Goal: Transaction & Acquisition: Purchase product/service

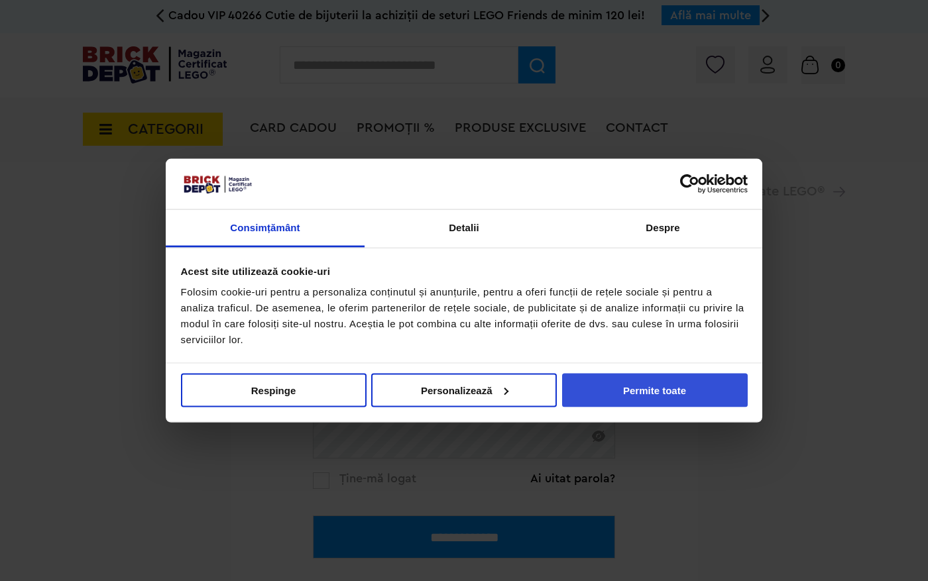
type input "**********"
click at [692, 396] on button "Permite toate" at bounding box center [655, 390] width 186 height 34
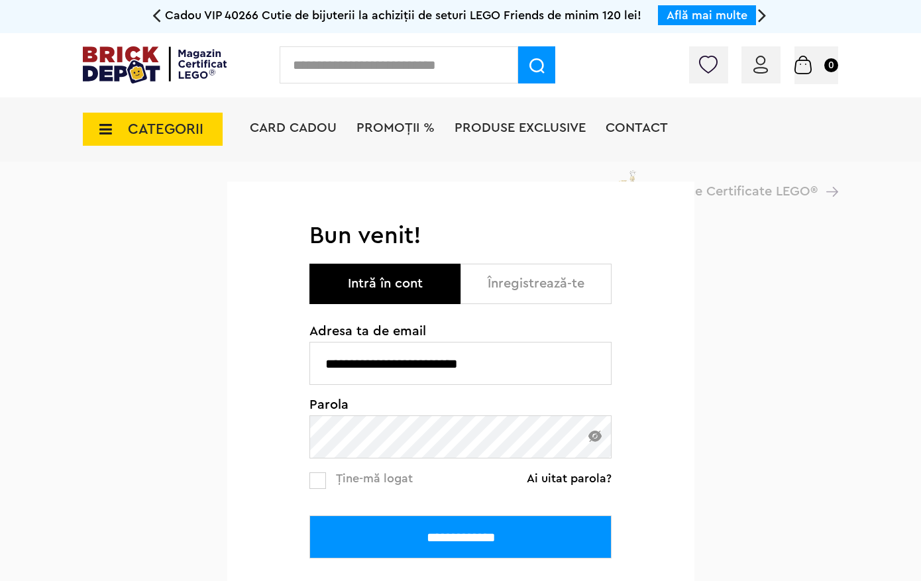
drag, startPoint x: 448, startPoint y: 542, endPoint x: 566, endPoint y: 544, distance: 118.0
click at [449, 542] on input "**********" at bounding box center [461, 537] width 302 height 43
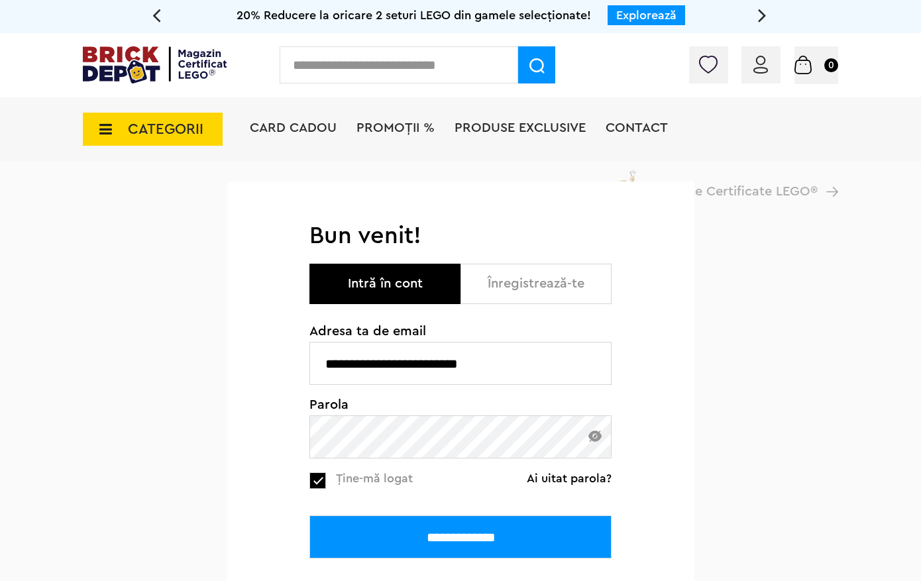
click at [349, 512] on div "**********" at bounding box center [461, 515] width 302 height 87
click at [364, 537] on input "**********" at bounding box center [461, 537] width 302 height 43
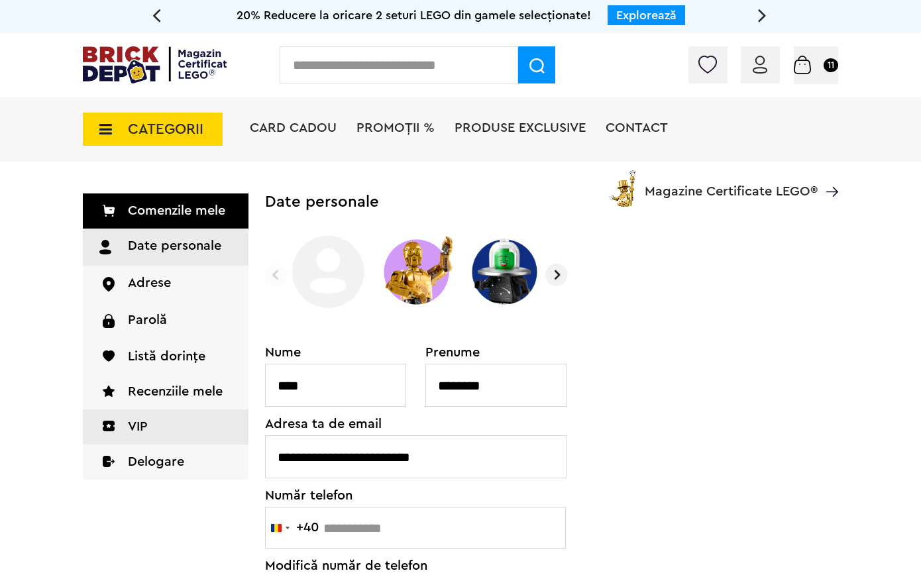
click at [144, 422] on link "VIP" at bounding box center [166, 427] width 166 height 35
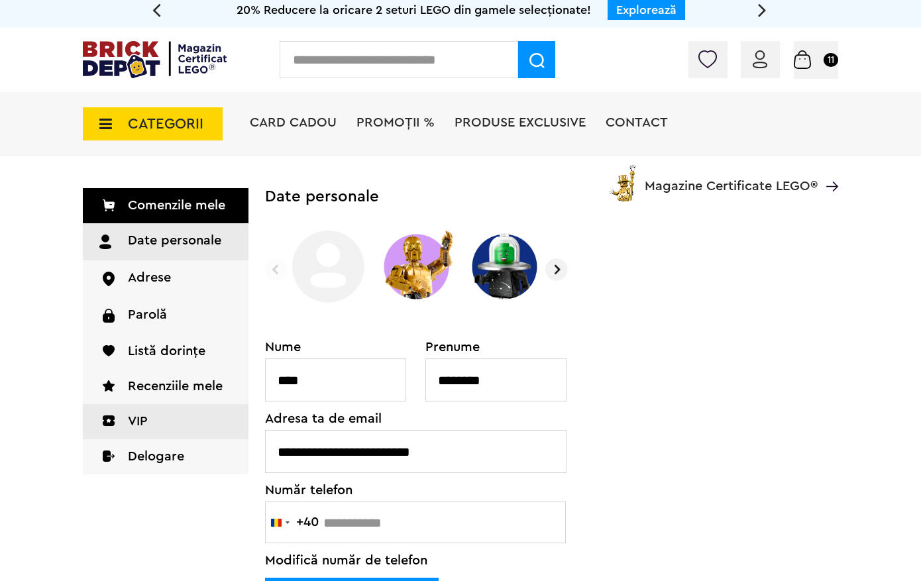
scroll to position [5, 0]
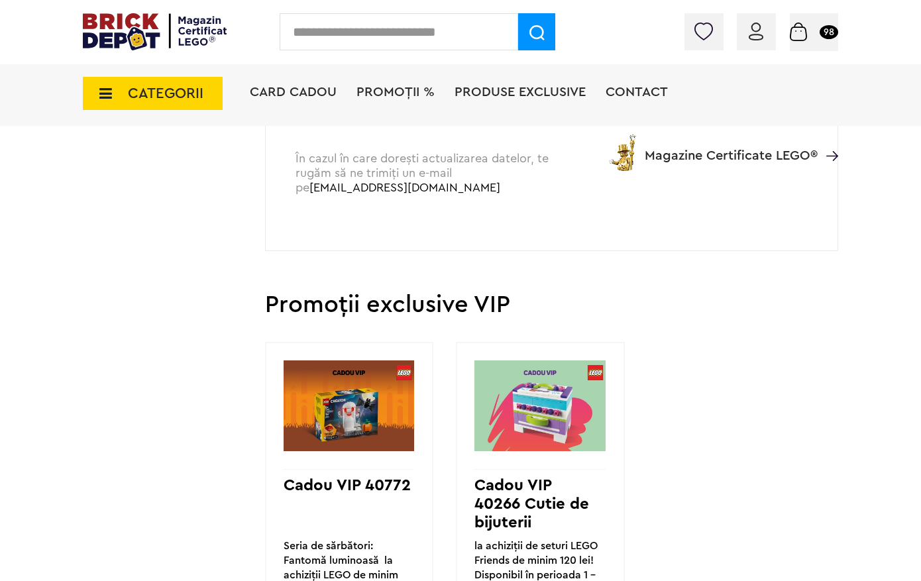
scroll to position [808, 0]
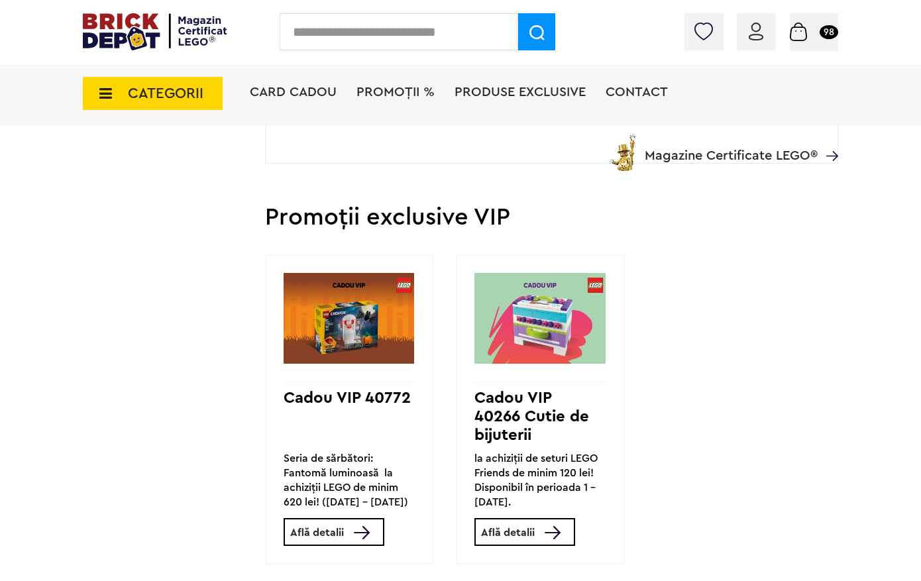
click at [131, 19] on img at bounding box center [155, 31] width 144 height 37
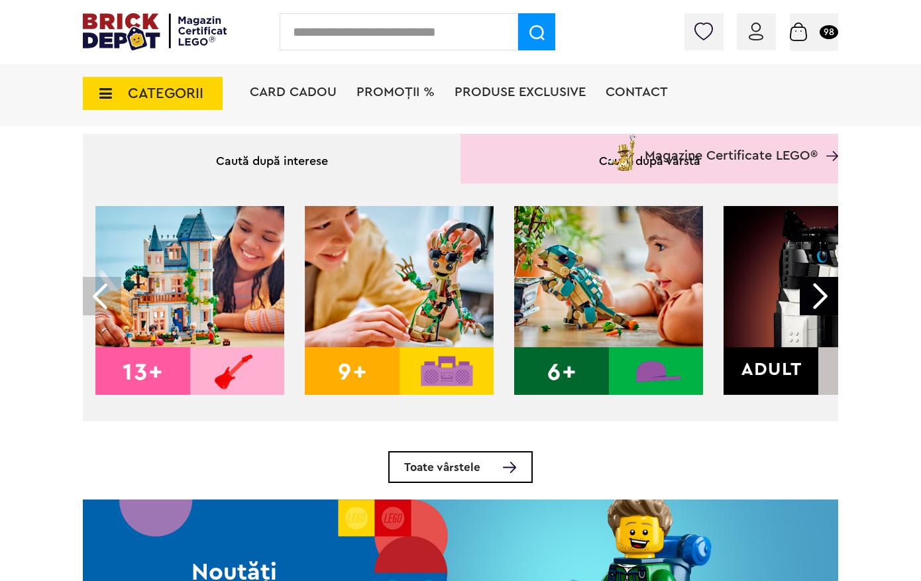
scroll to position [411, 0]
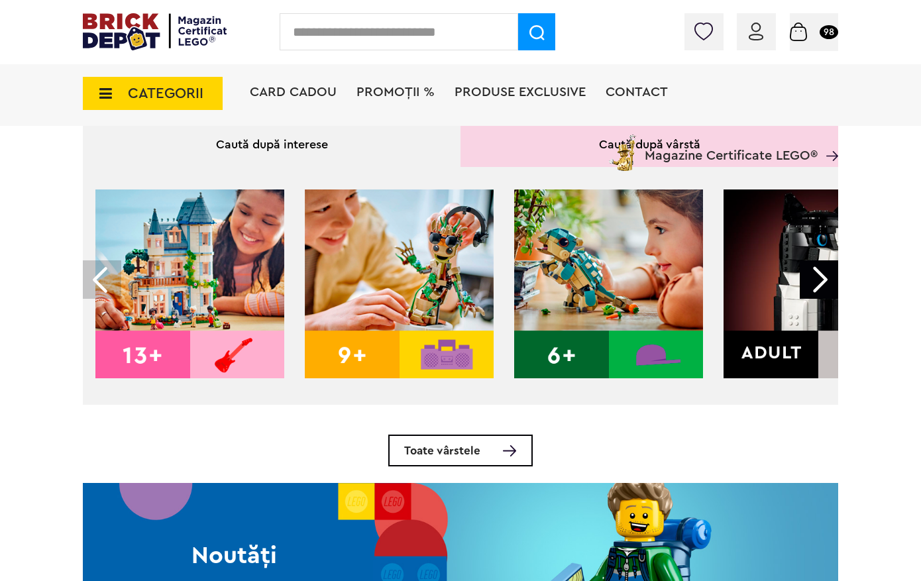
click at [339, 354] on img at bounding box center [399, 284] width 189 height 189
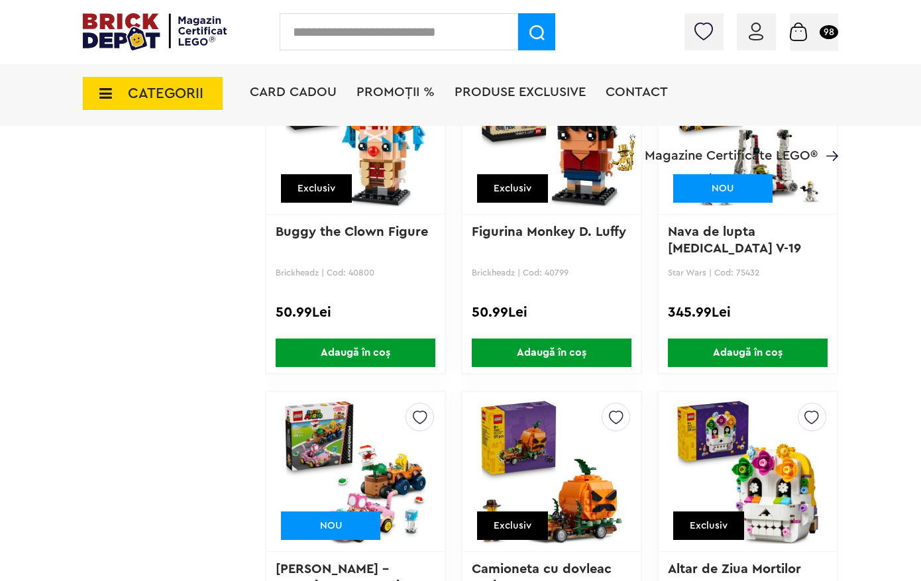
scroll to position [1985, 0]
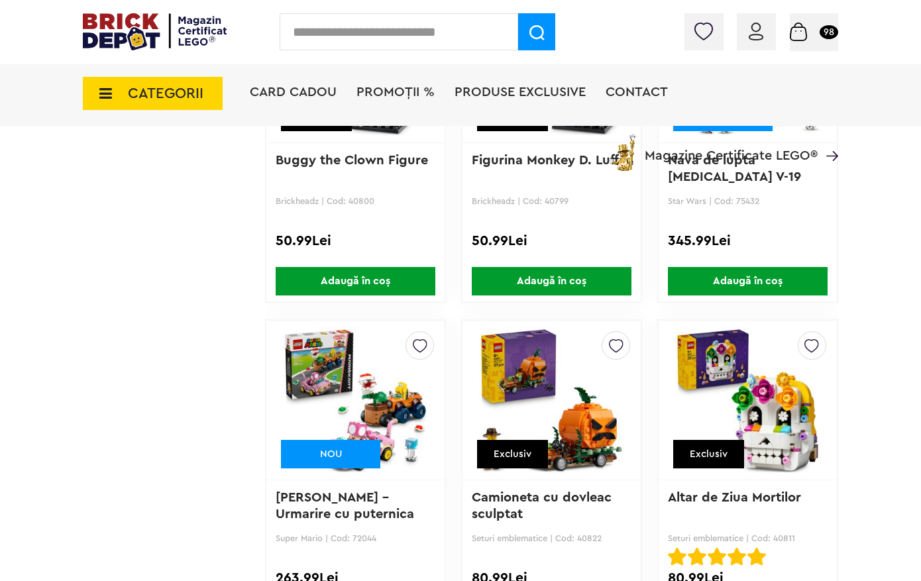
click at [807, 29] on img at bounding box center [798, 32] width 17 height 19
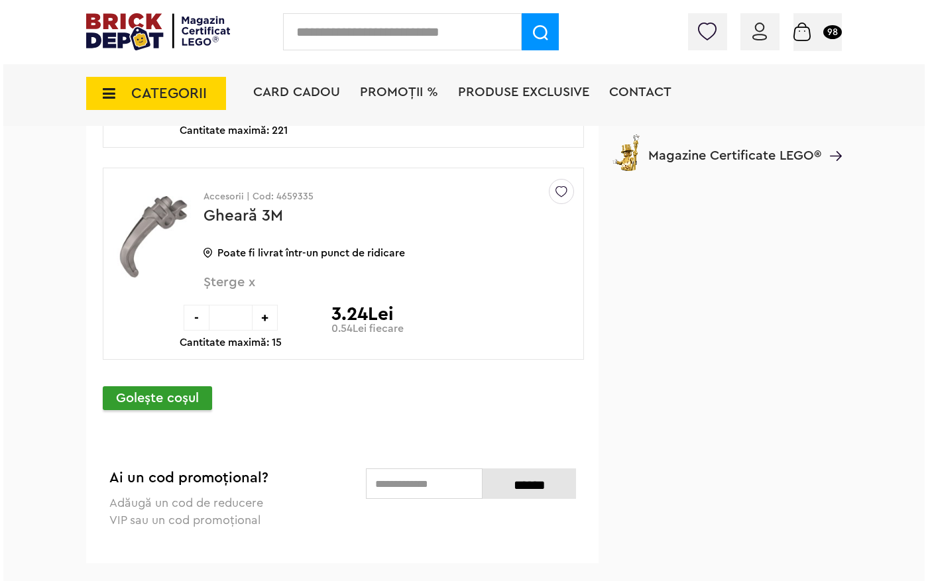
scroll to position [6918, 0]
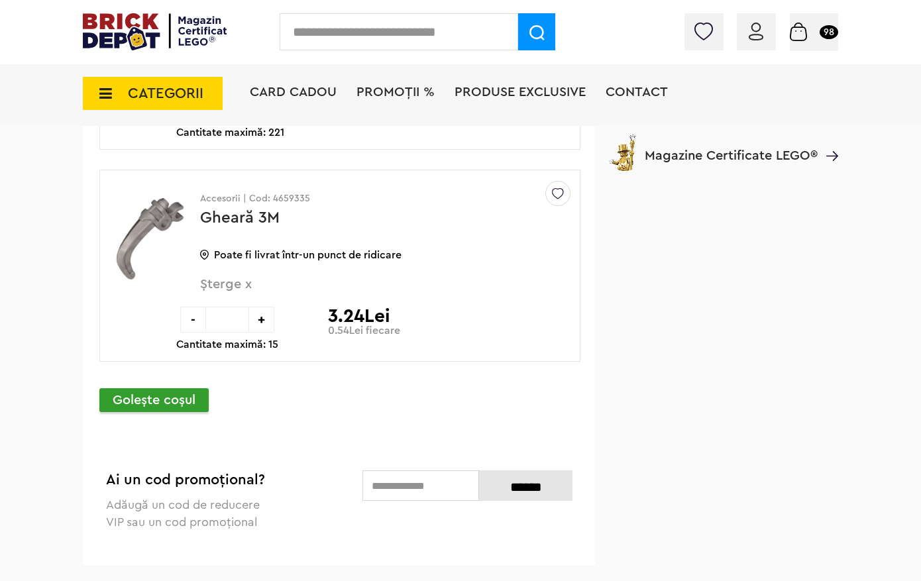
click at [208, 89] on span "CATEGORII" at bounding box center [153, 93] width 140 height 33
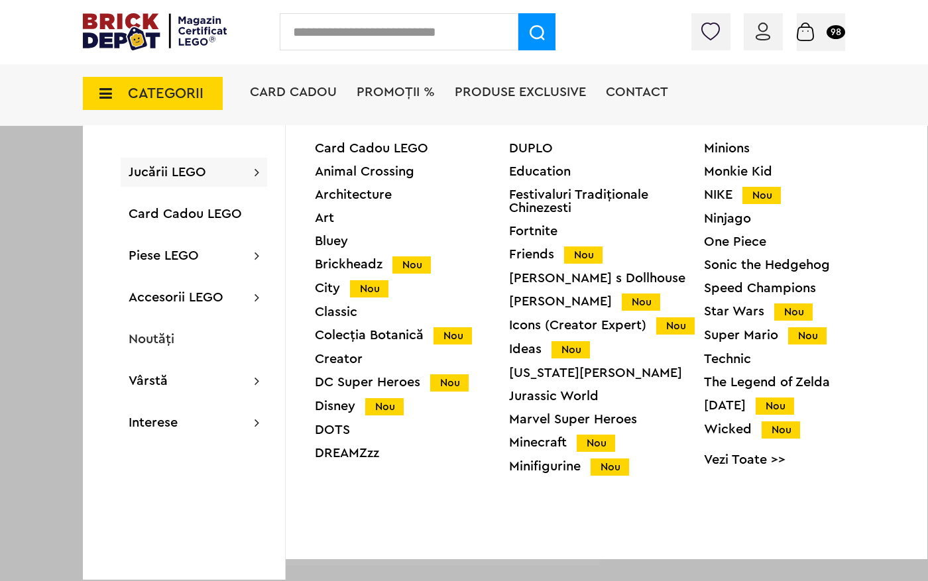
click at [398, 90] on span "PROMOȚII %" at bounding box center [396, 92] width 78 height 13
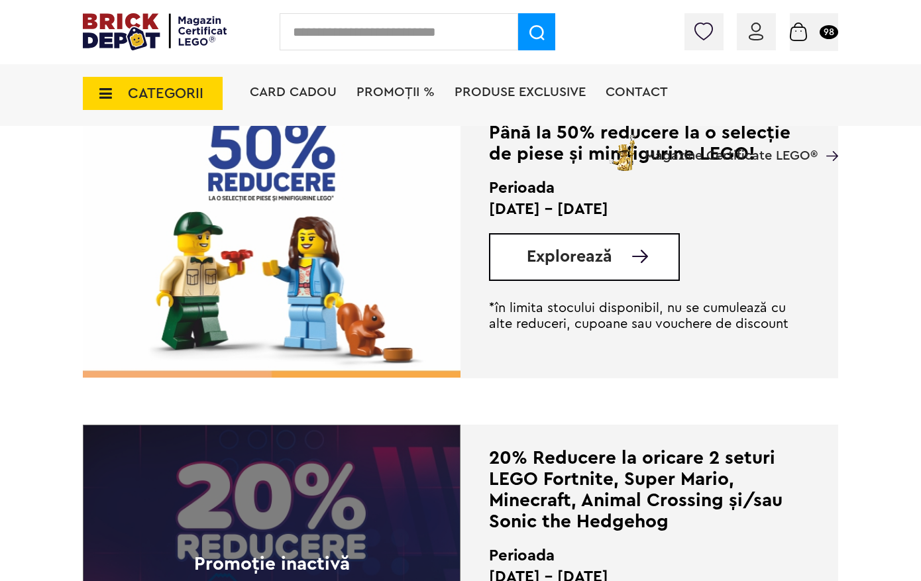
scroll to position [2276, 0]
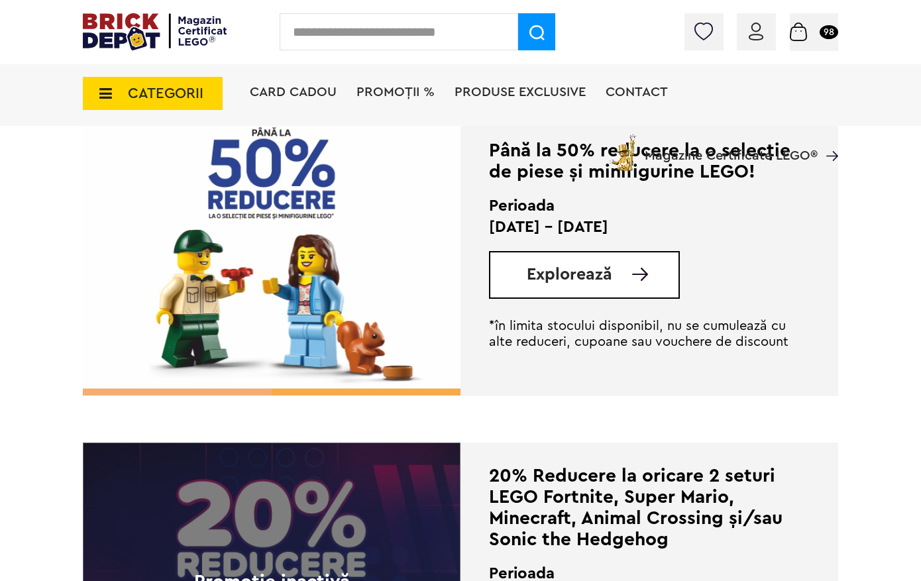
click at [559, 264] on div "Explorează" at bounding box center [584, 275] width 191 height 48
click at [578, 281] on span "Explorează" at bounding box center [570, 274] width 86 height 17
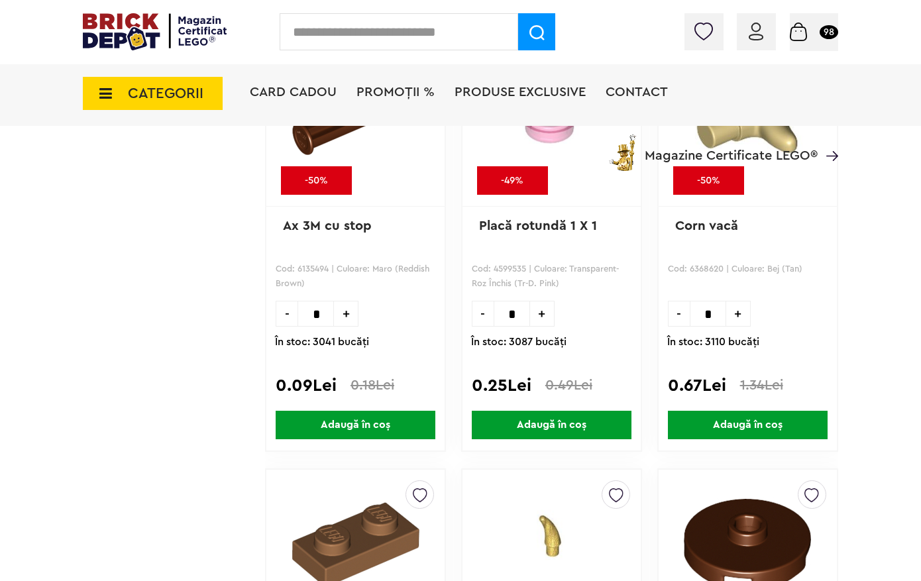
scroll to position [3529, 0]
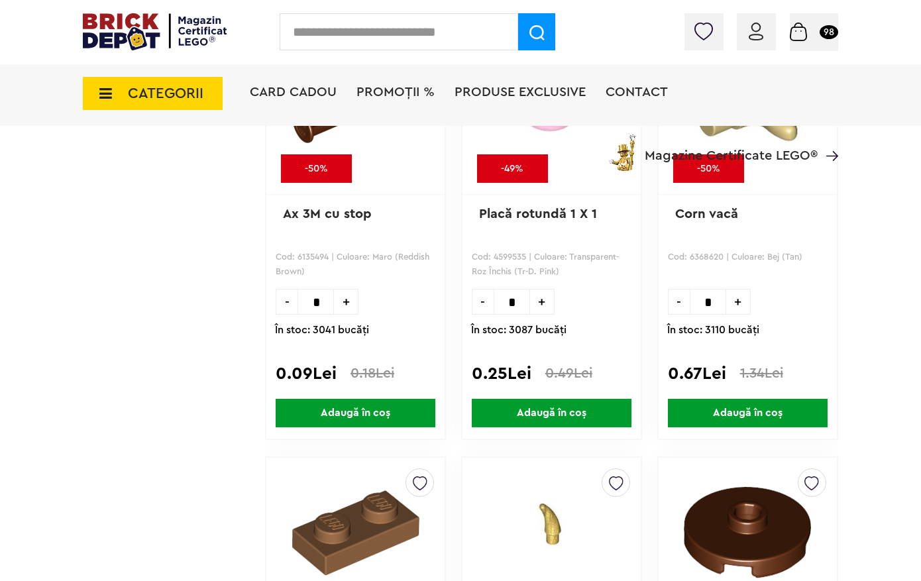
click at [736, 315] on span "+" at bounding box center [739, 302] width 25 height 26
type input "*"
click at [782, 428] on span "Adaugă în coș" at bounding box center [748, 413] width 160 height 29
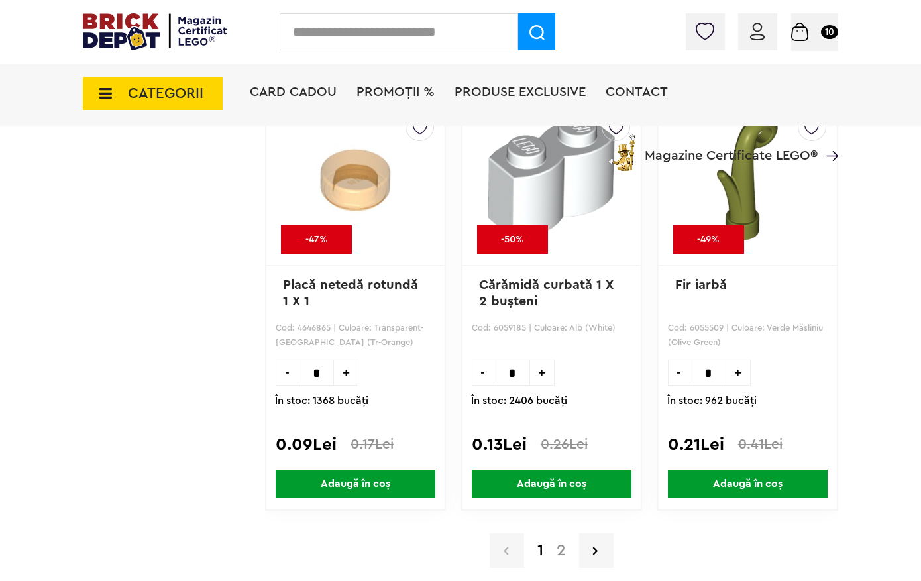
scroll to position [13288, 0]
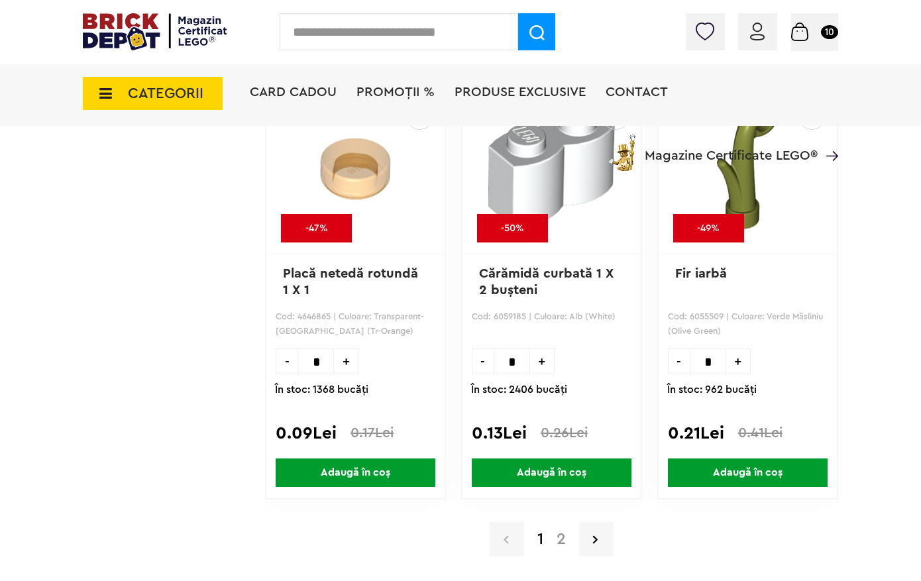
click at [740, 375] on span "+" at bounding box center [739, 362] width 25 height 26
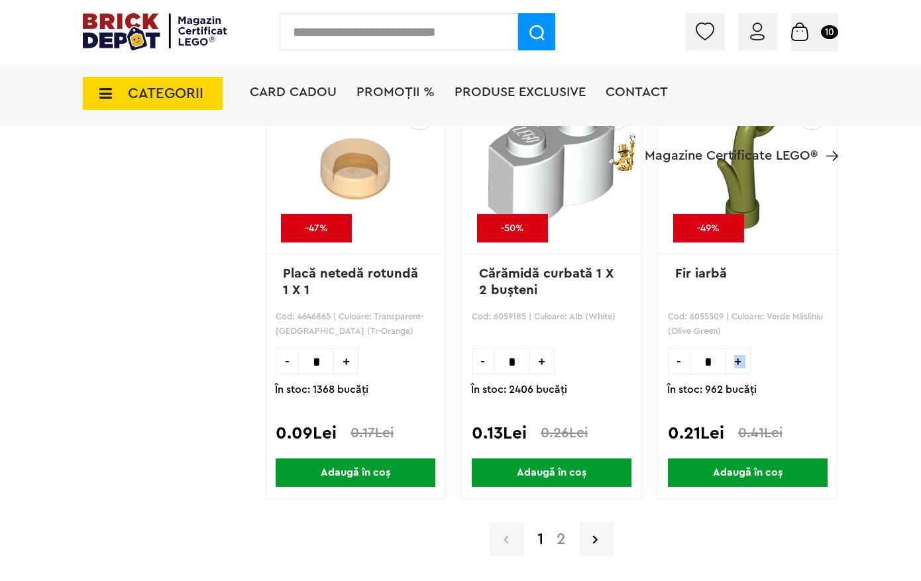
click at [739, 375] on span "+" at bounding box center [739, 362] width 25 height 26
drag, startPoint x: 675, startPoint y: 402, endPoint x: 715, endPoint y: 447, distance: 59.7
click at [675, 375] on span "-" at bounding box center [679, 362] width 22 height 26
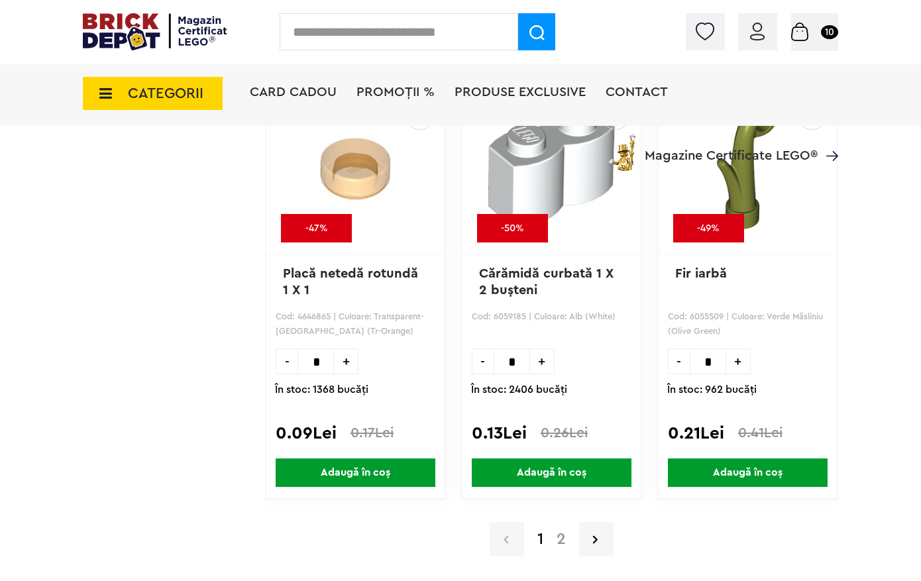
type input "*"
click at [748, 487] on span "Adaugă în coș" at bounding box center [748, 473] width 160 height 29
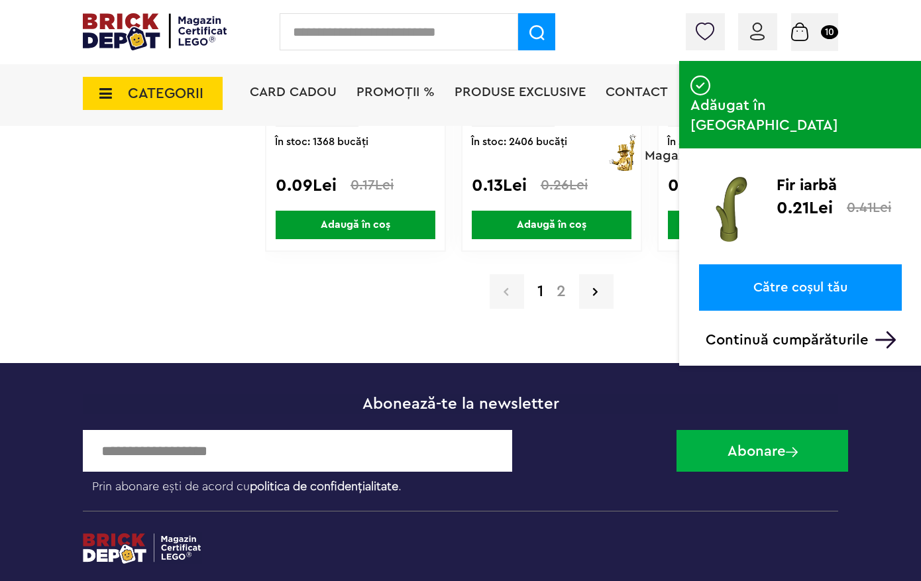
scroll to position [13527, 0]
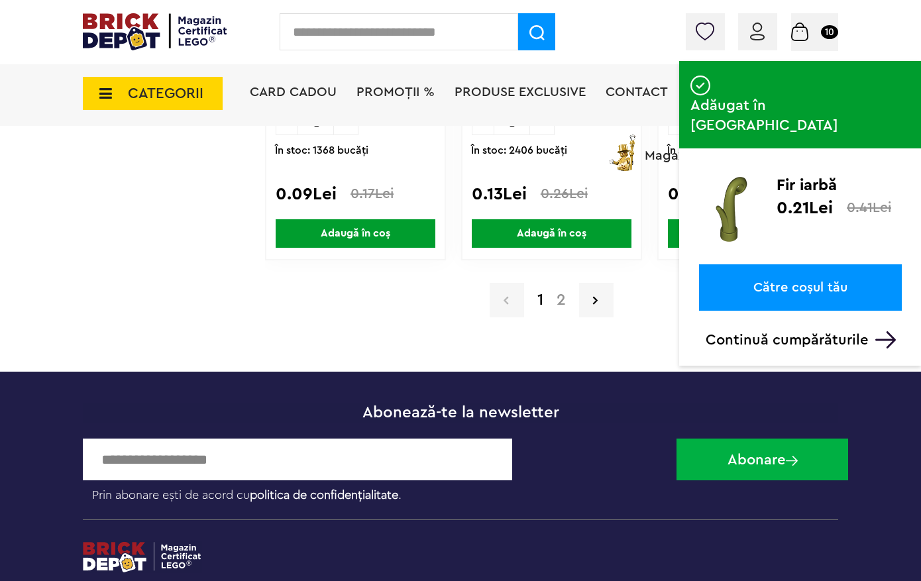
click at [566, 301] on link "2" at bounding box center [561, 300] width 23 height 16
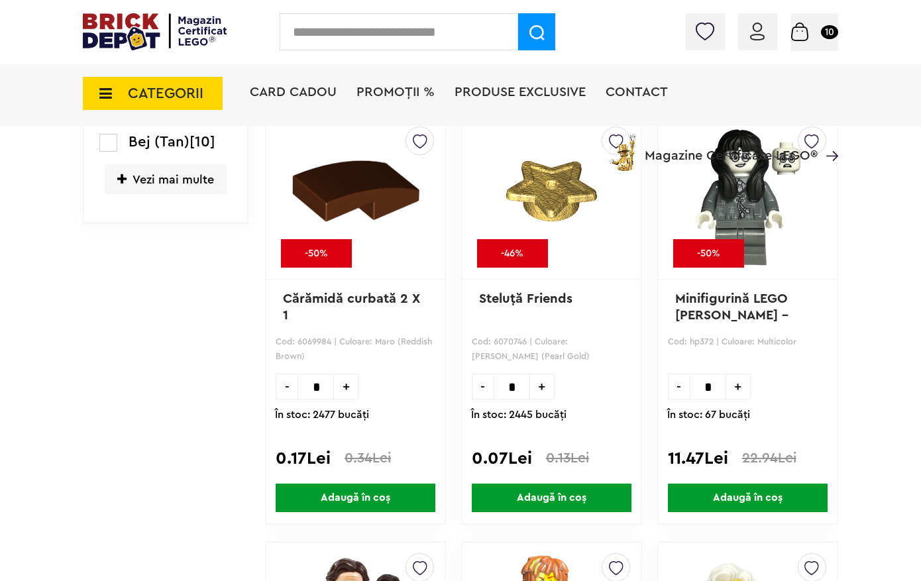
scroll to position [1352, 0]
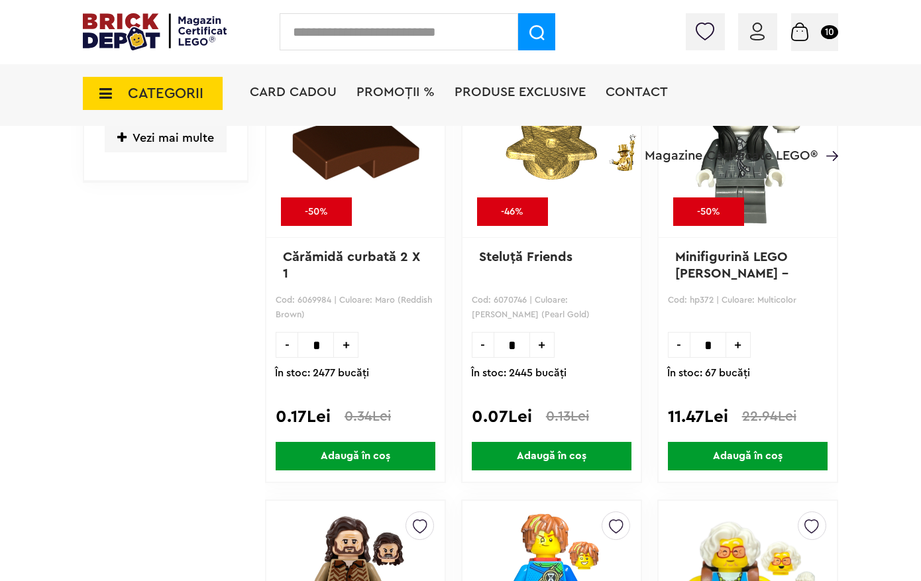
click at [541, 358] on span "+" at bounding box center [542, 345] width 25 height 26
type input "*"
click at [587, 471] on span "Adaugă în coș" at bounding box center [552, 456] width 160 height 29
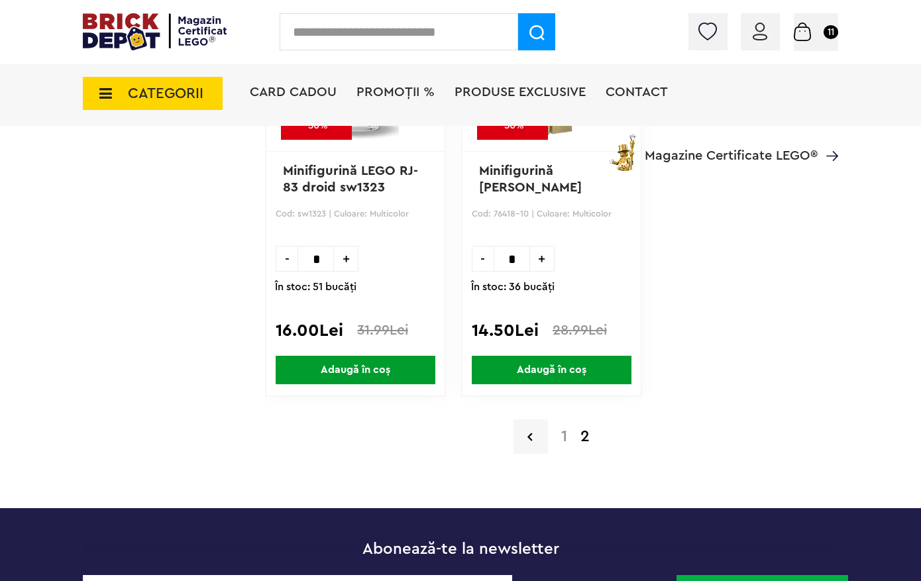
scroll to position [3573, 0]
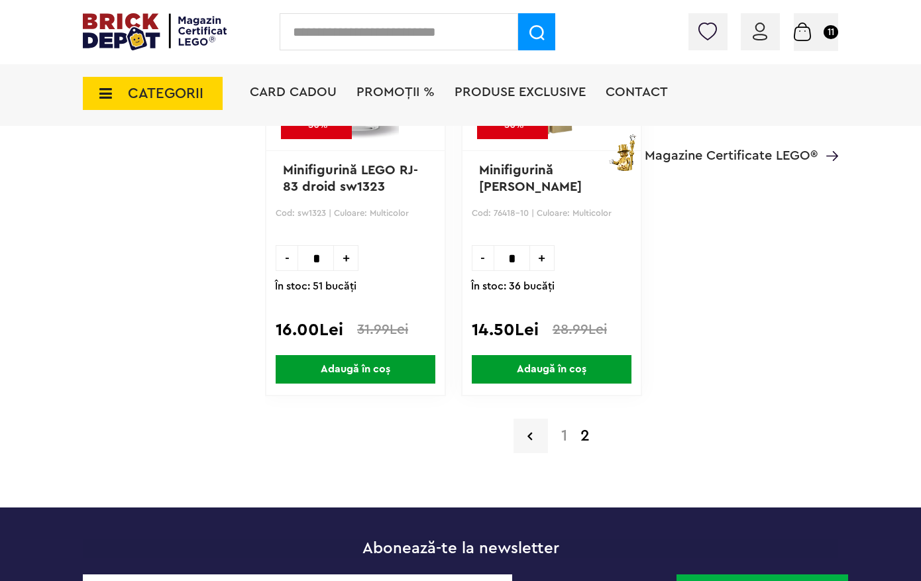
click at [401, 89] on span "PROMOȚII %" at bounding box center [396, 92] width 78 height 13
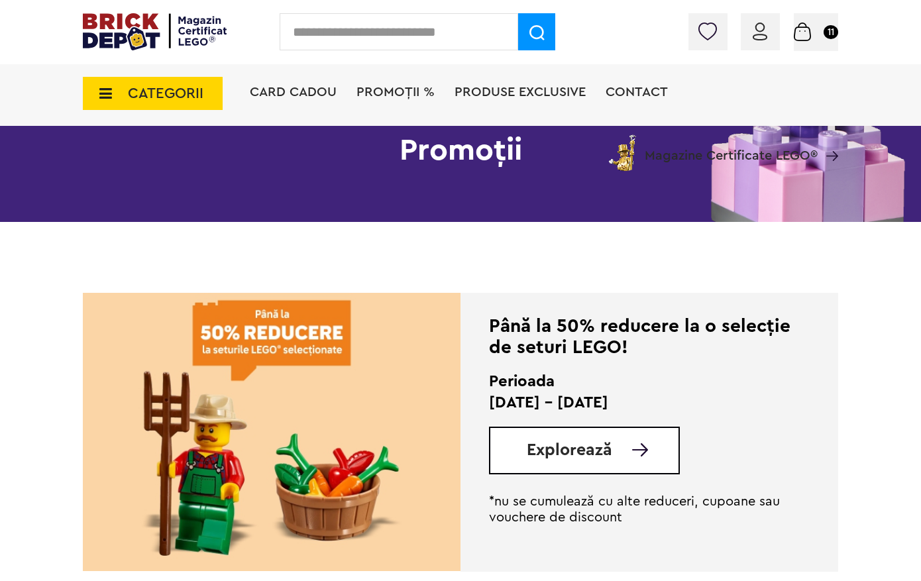
scroll to position [148, 0]
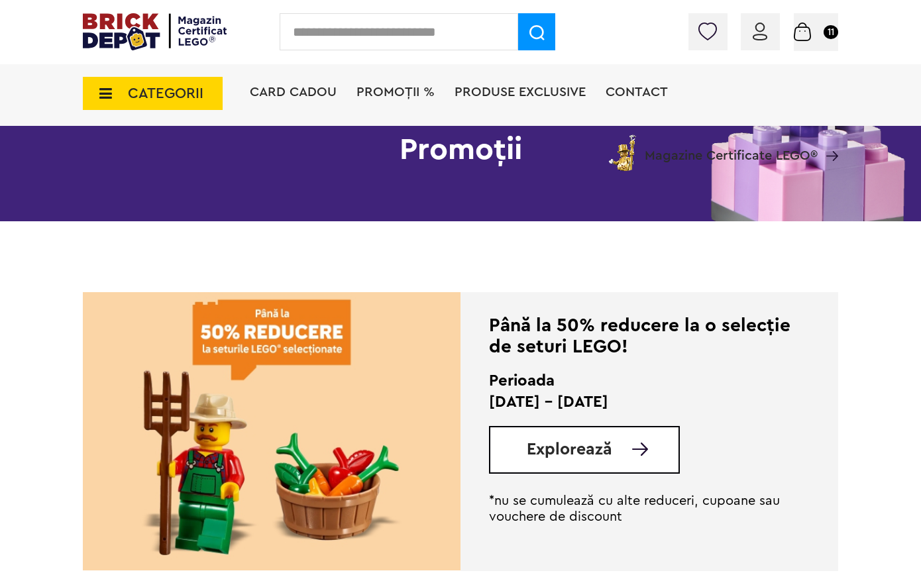
click at [638, 460] on div "Explorează" at bounding box center [584, 450] width 191 height 48
click at [571, 439] on div "Explorează" at bounding box center [584, 450] width 191 height 48
click at [573, 451] on span "Explorează" at bounding box center [570, 449] width 86 height 17
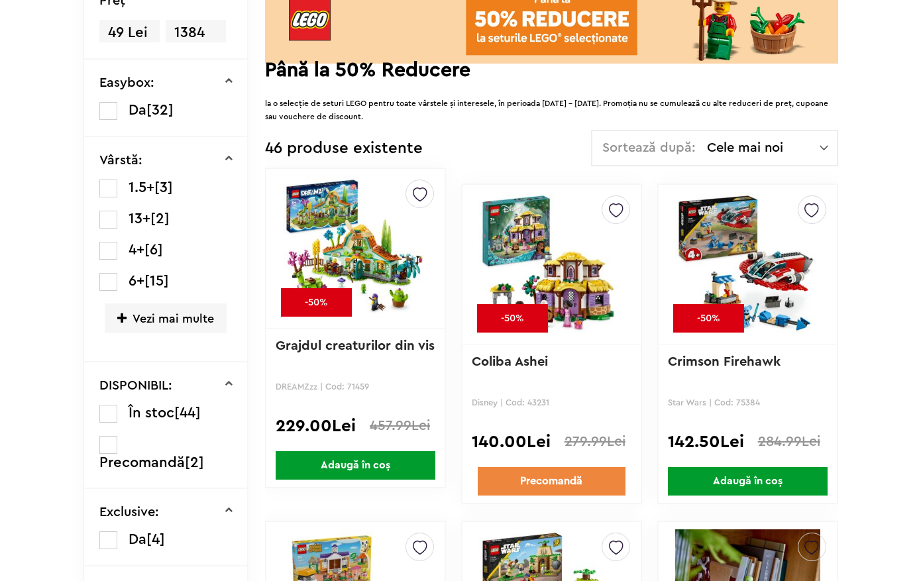
scroll to position [219, 0]
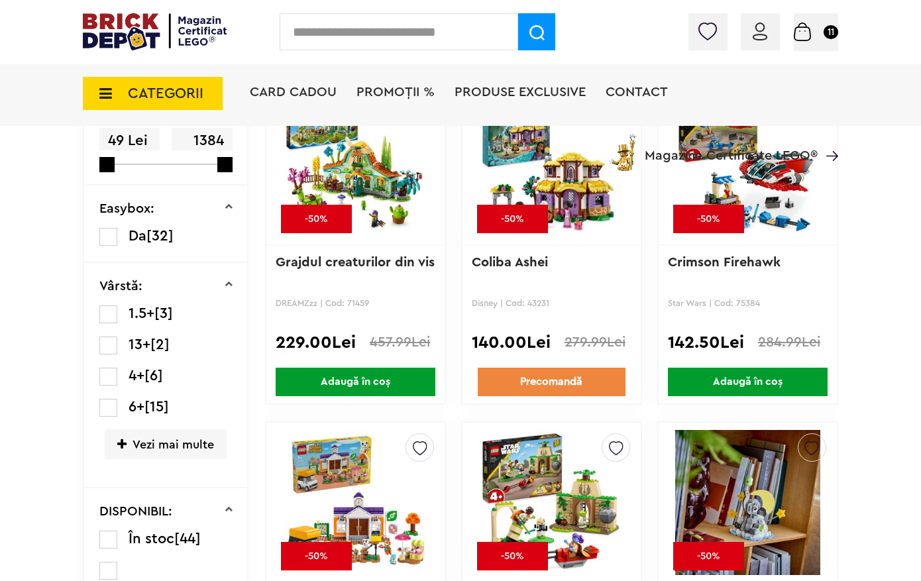
click at [138, 447] on span "Vezi mai multe" at bounding box center [166, 445] width 122 height 30
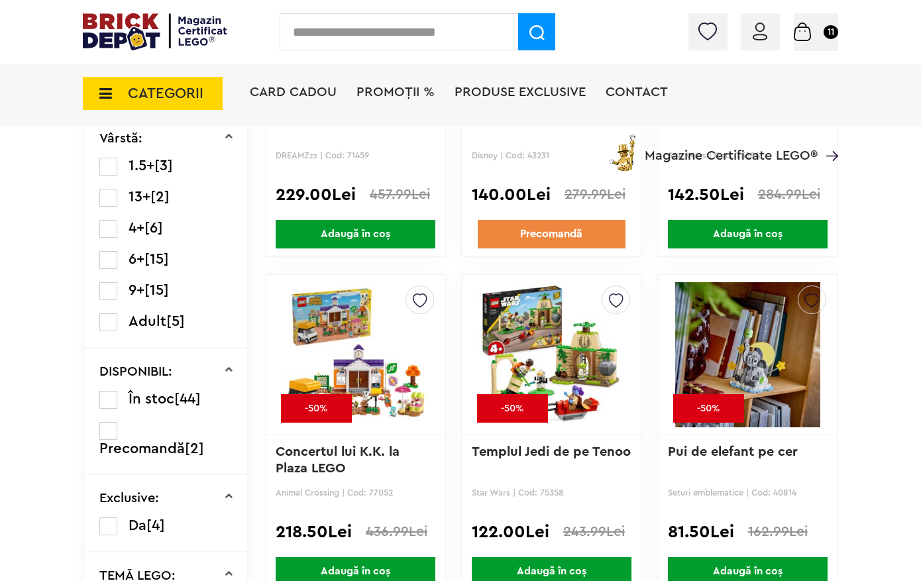
scroll to position [605, 0]
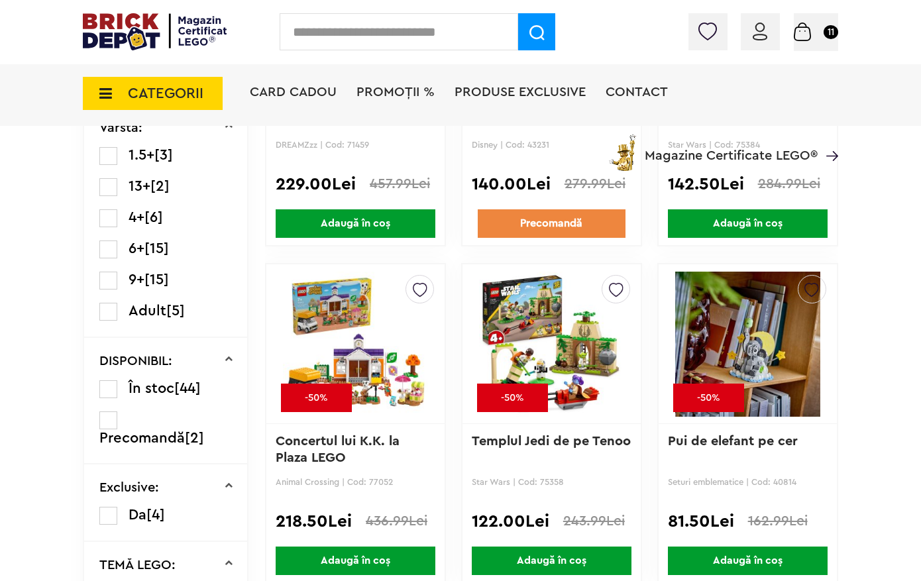
click at [107, 278] on label at bounding box center [108, 281] width 18 height 18
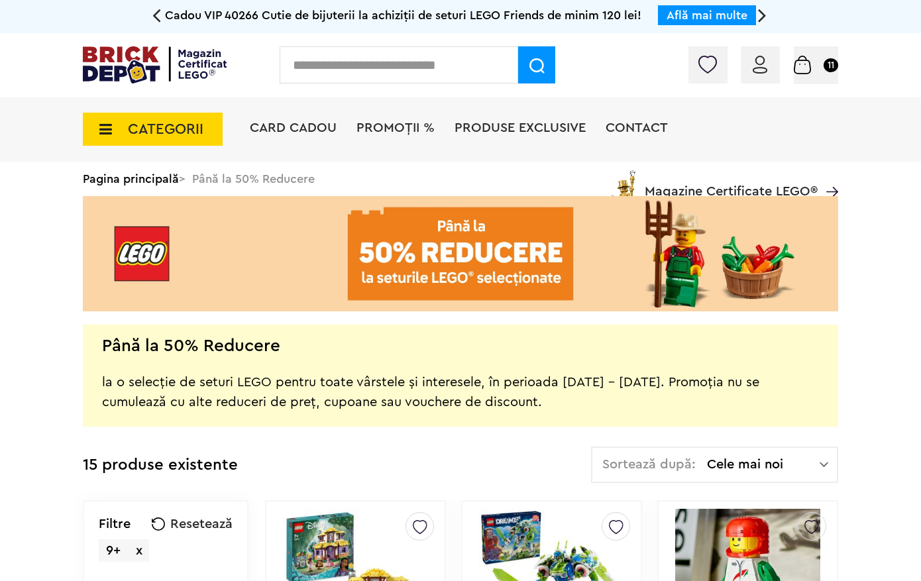
click at [110, 178] on div "CATEGORII Jucării LEGO Card Cadou LEGO Animal Crossing Architecture Art Bluey B…" at bounding box center [461, 151] width 756 height 109
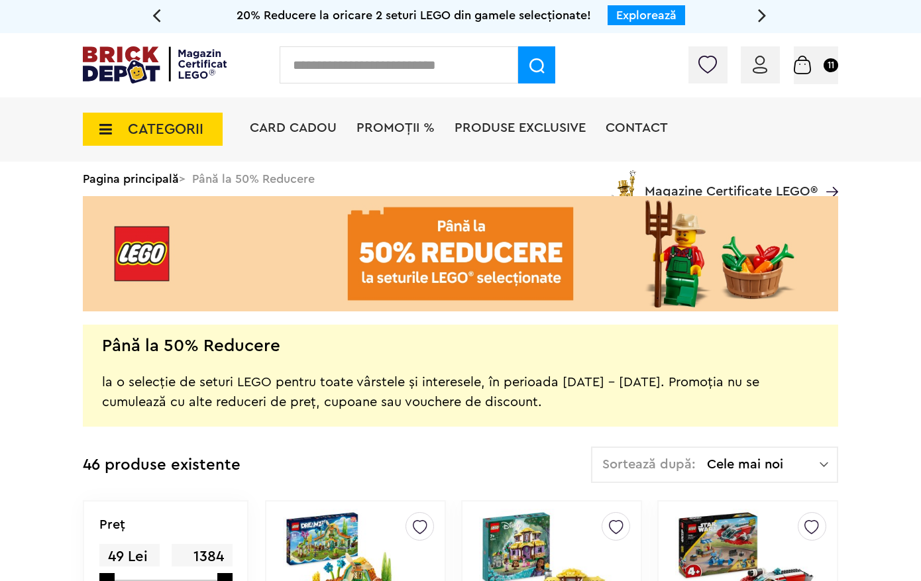
click at [397, 126] on span "PROMOȚII %" at bounding box center [396, 127] width 78 height 13
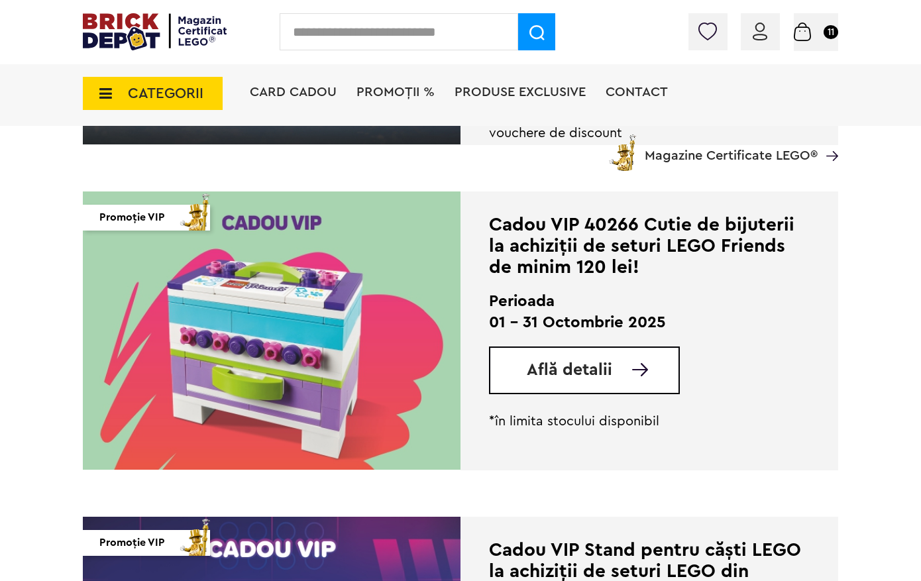
scroll to position [1224, 0]
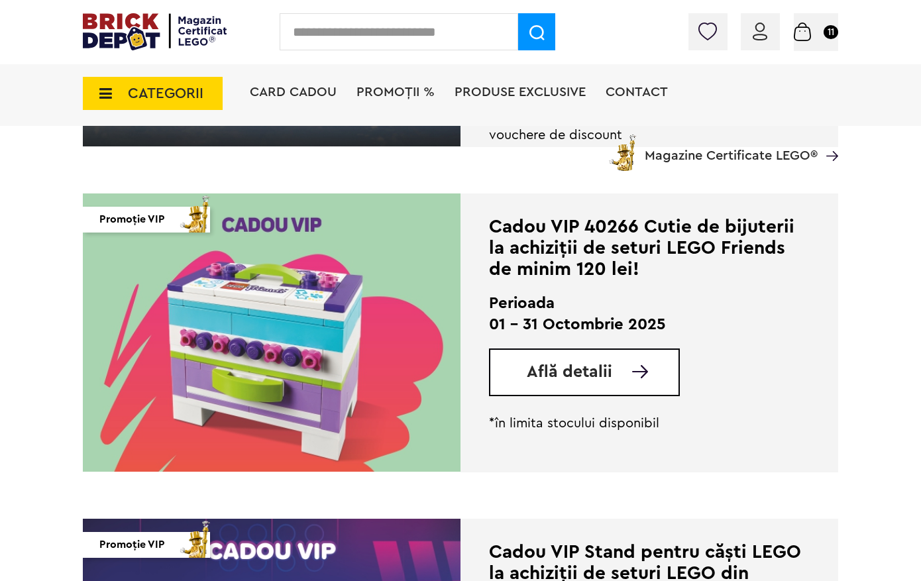
click at [569, 370] on span "Află detalii" at bounding box center [570, 372] width 86 height 17
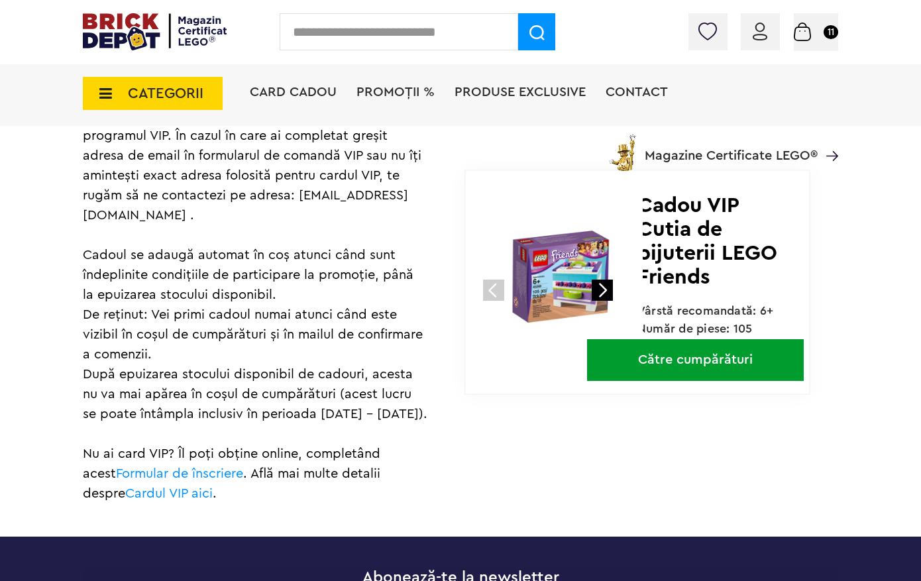
scroll to position [999, 0]
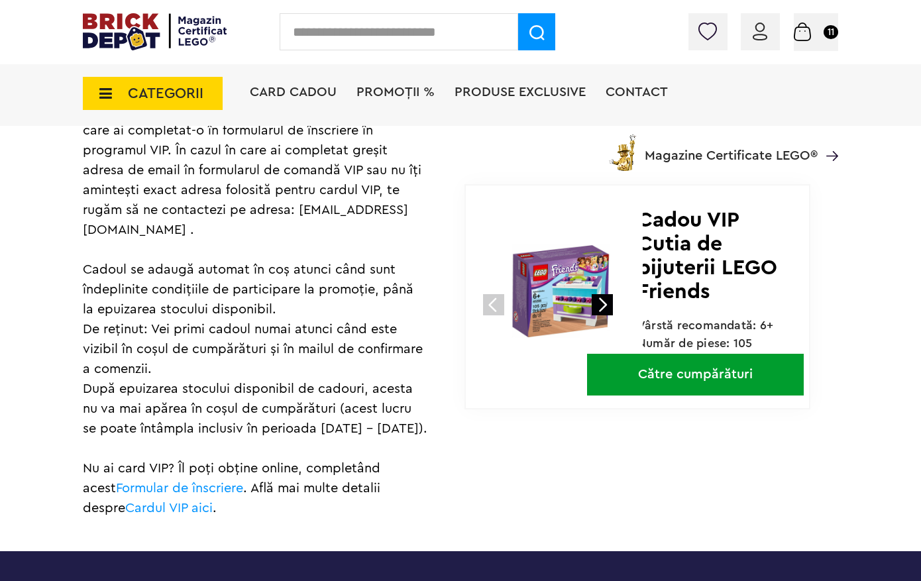
click at [671, 373] on link "Către cumpărături" at bounding box center [695, 375] width 217 height 42
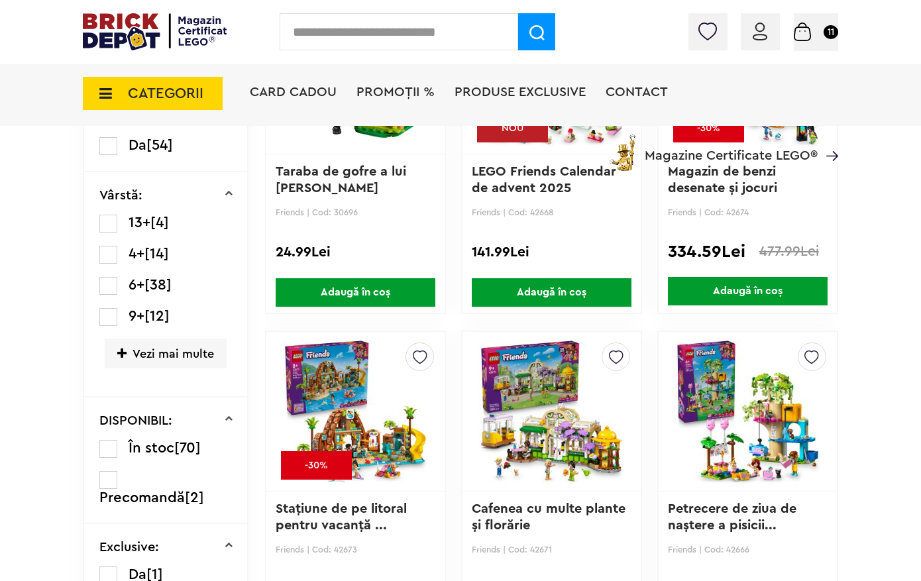
scroll to position [441, 0]
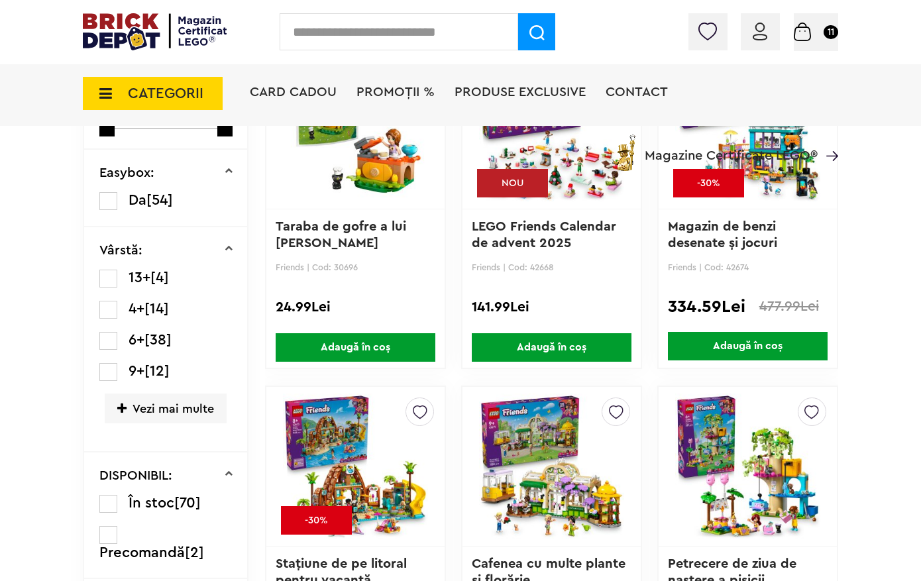
click at [158, 409] on span "Vezi mai multe" at bounding box center [166, 409] width 122 height 30
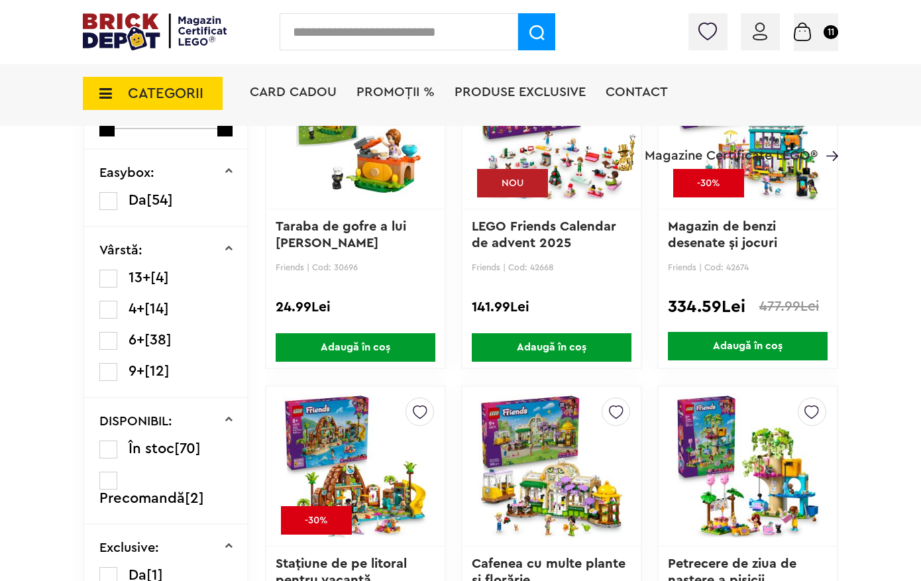
click at [105, 310] on label at bounding box center [108, 310] width 18 height 18
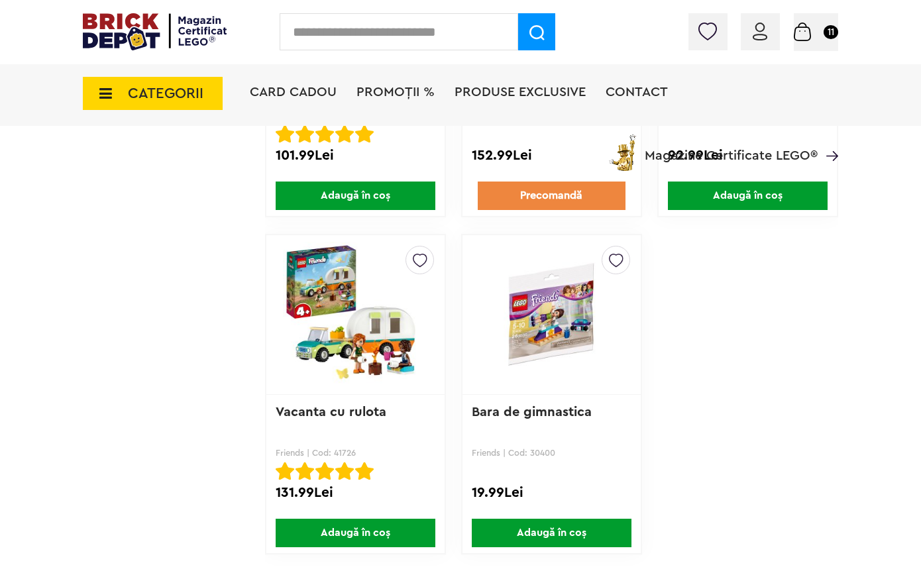
scroll to position [1604, 0]
